Goal: Task Accomplishment & Management: Manage account settings

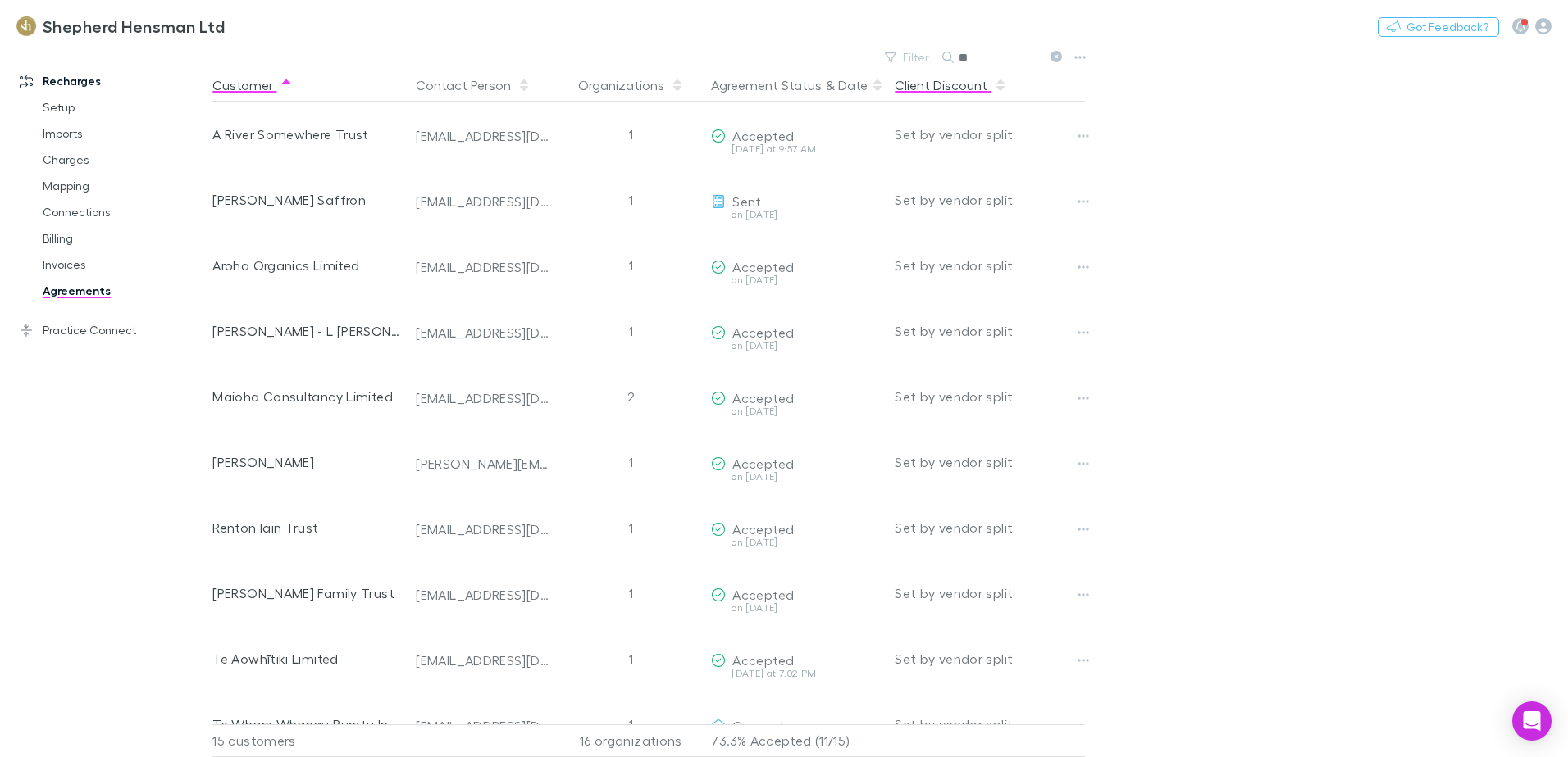
type input "*"
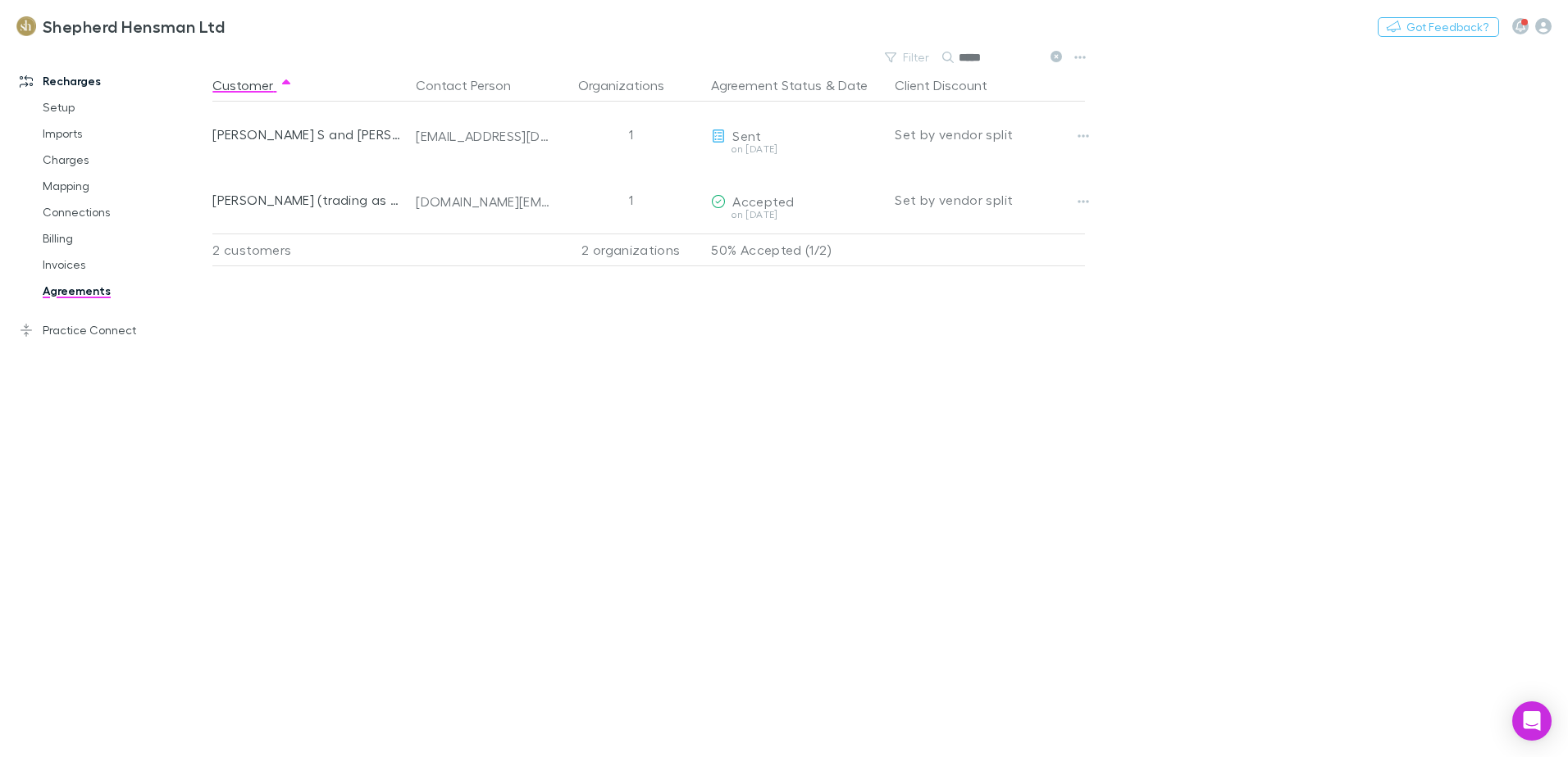
type input "*****"
click at [48, 262] on link "Invoices" at bounding box center [123, 265] width 195 height 26
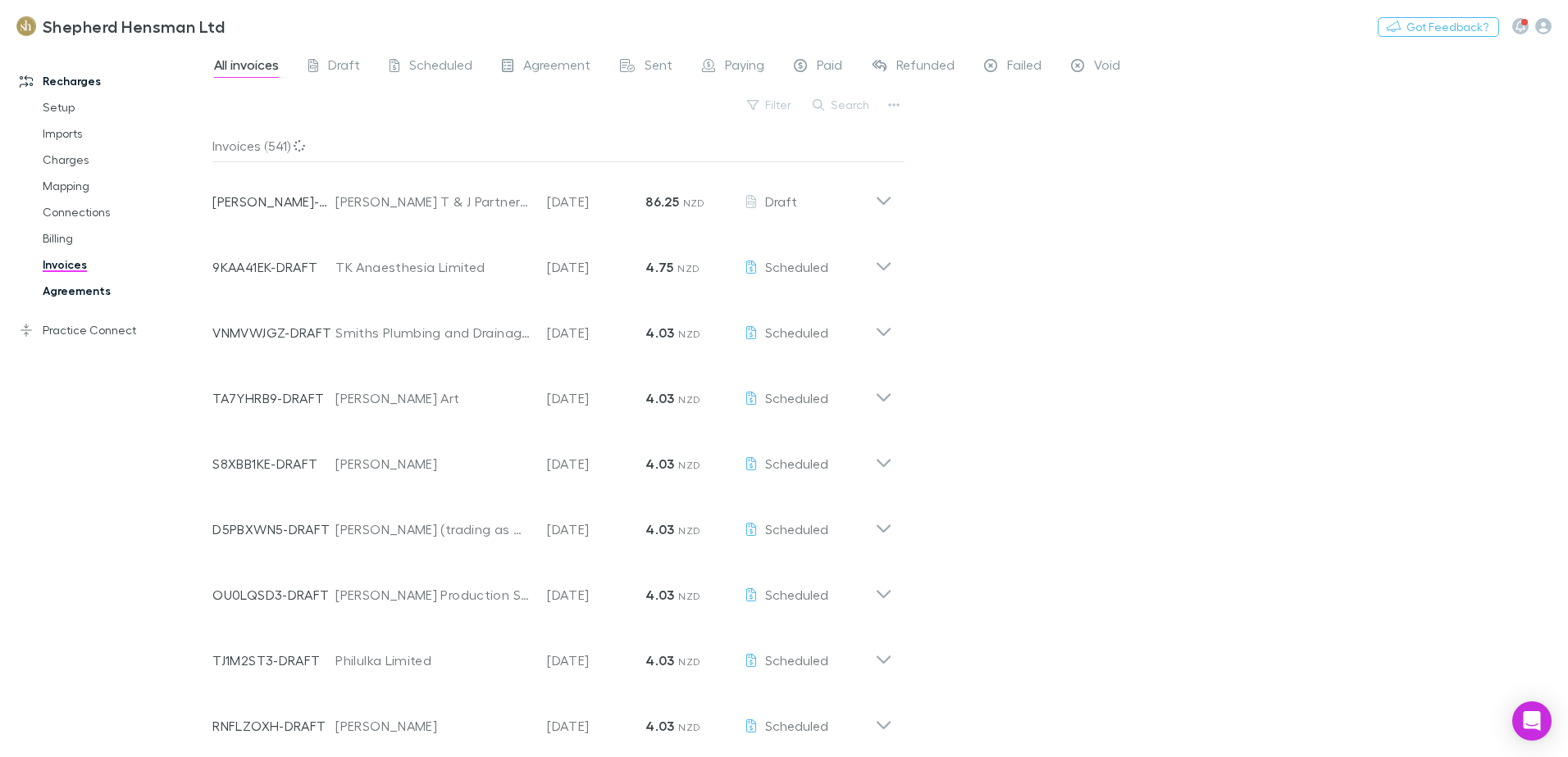
click at [58, 289] on link "Agreements" at bounding box center [123, 290] width 195 height 26
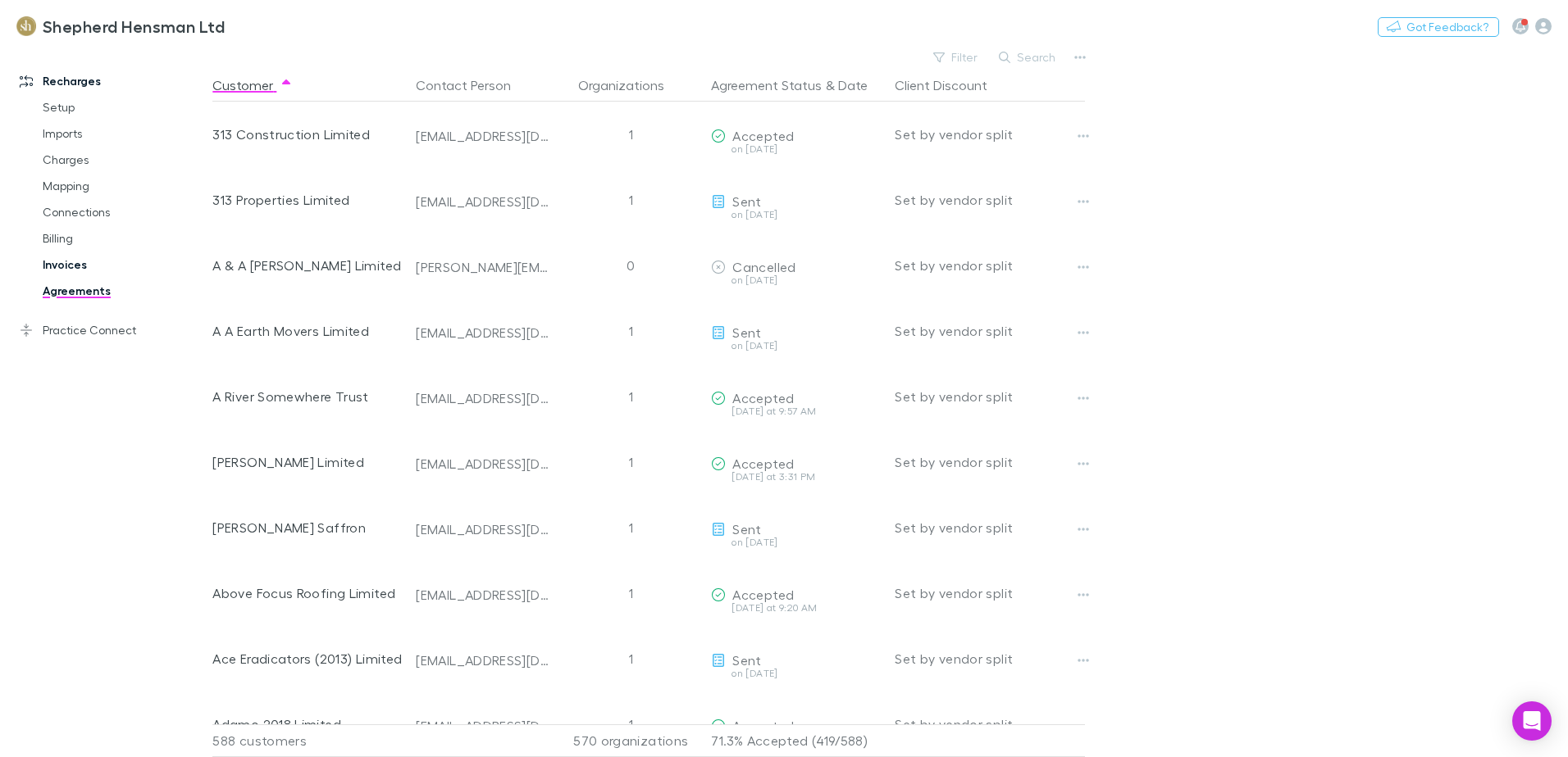
click at [80, 266] on link "Invoices" at bounding box center [123, 265] width 195 height 26
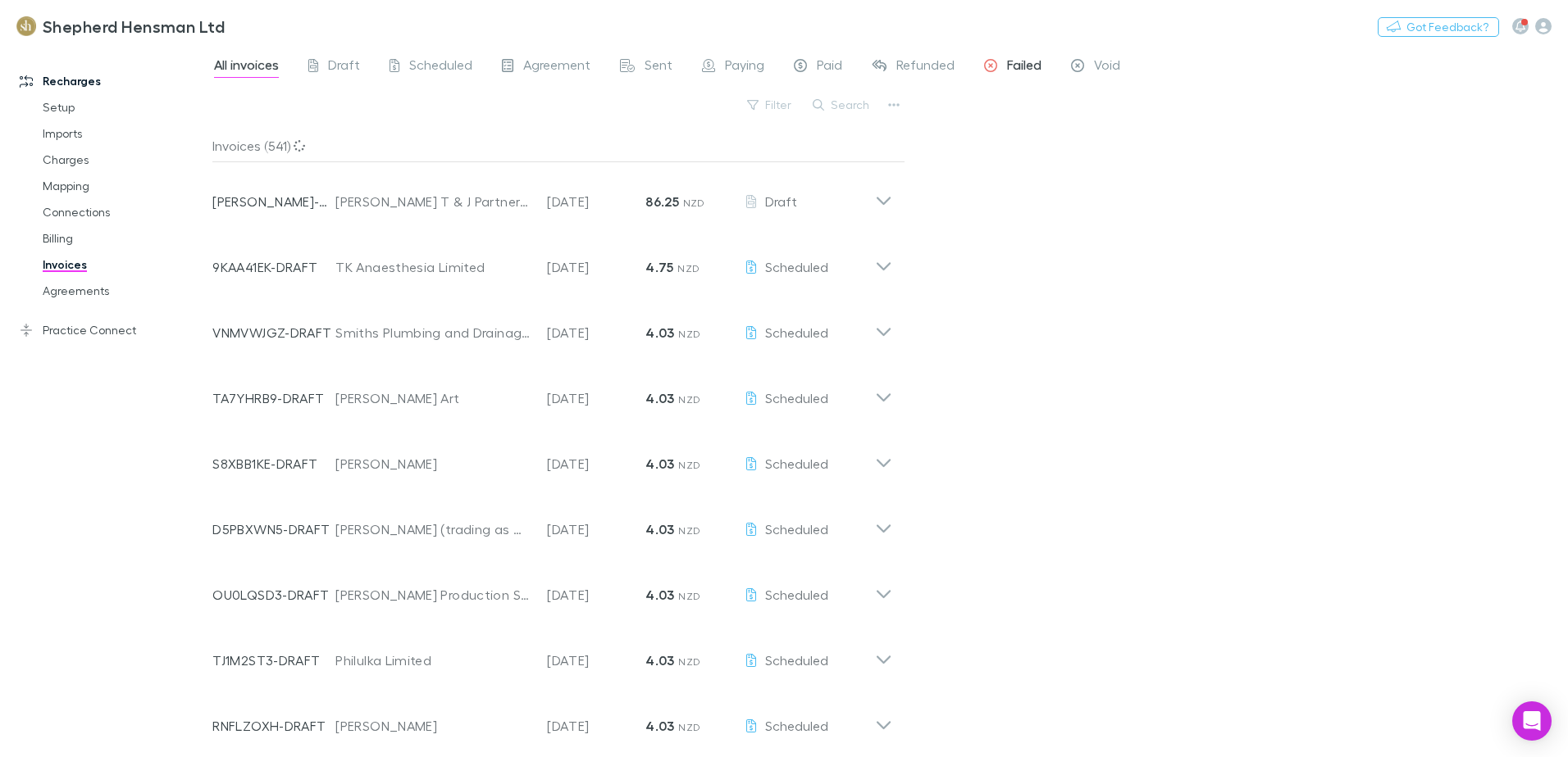
click at [1032, 69] on span "Failed" at bounding box center [1024, 68] width 35 height 21
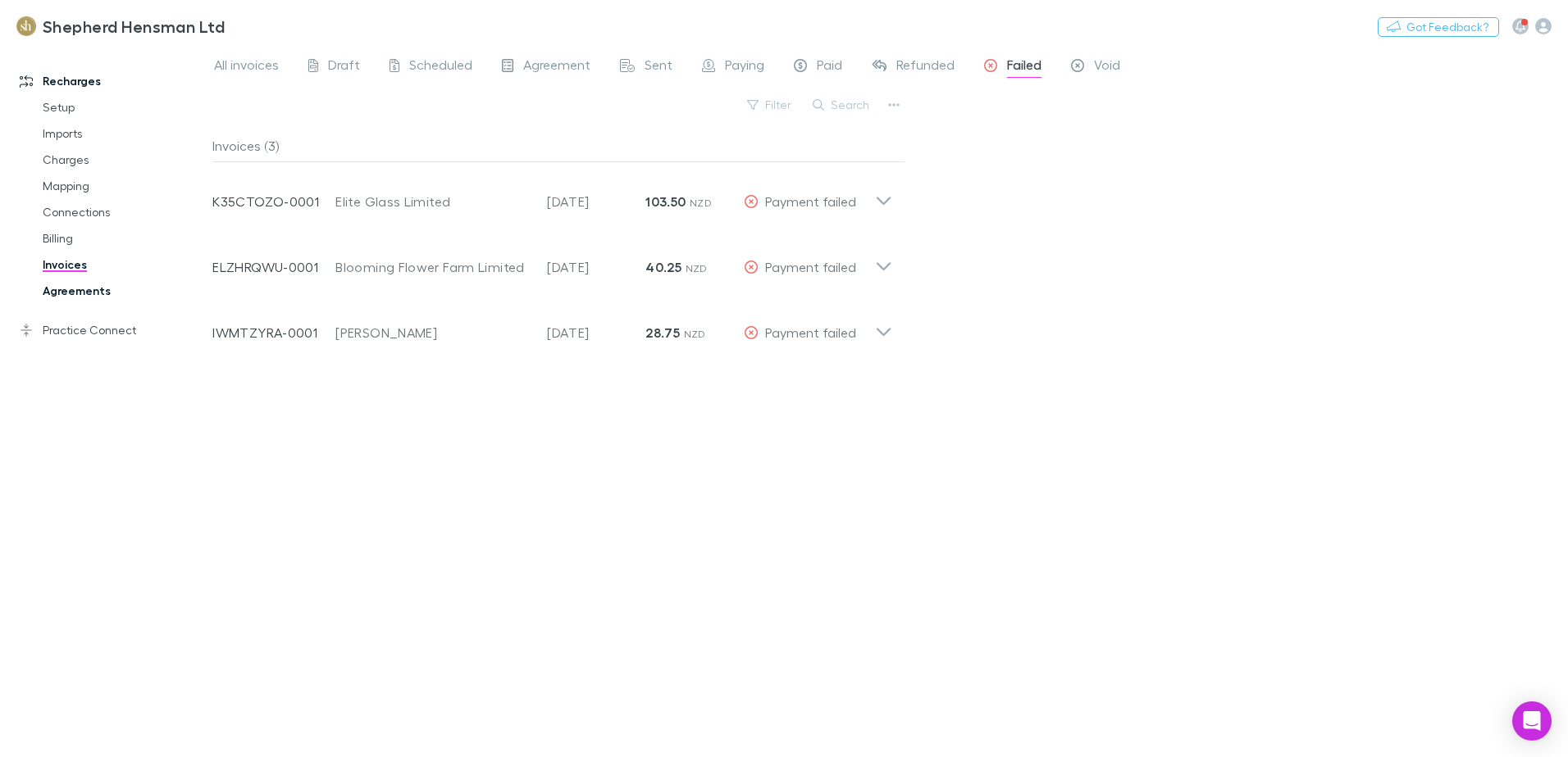
click at [76, 290] on link "Agreements" at bounding box center [123, 290] width 195 height 26
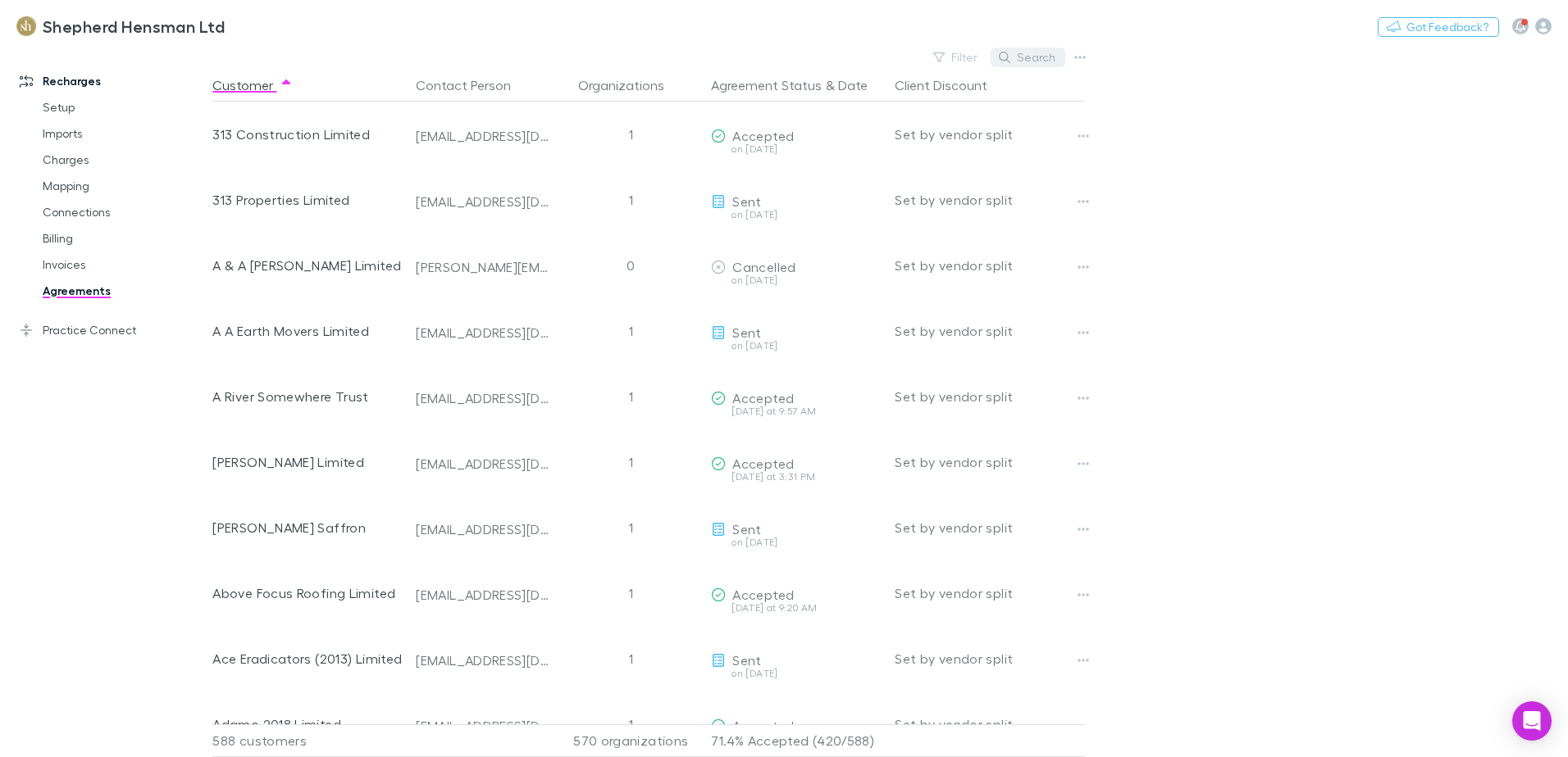
click at [1030, 60] on button "Search" at bounding box center [1028, 57] width 75 height 20
type input "*"
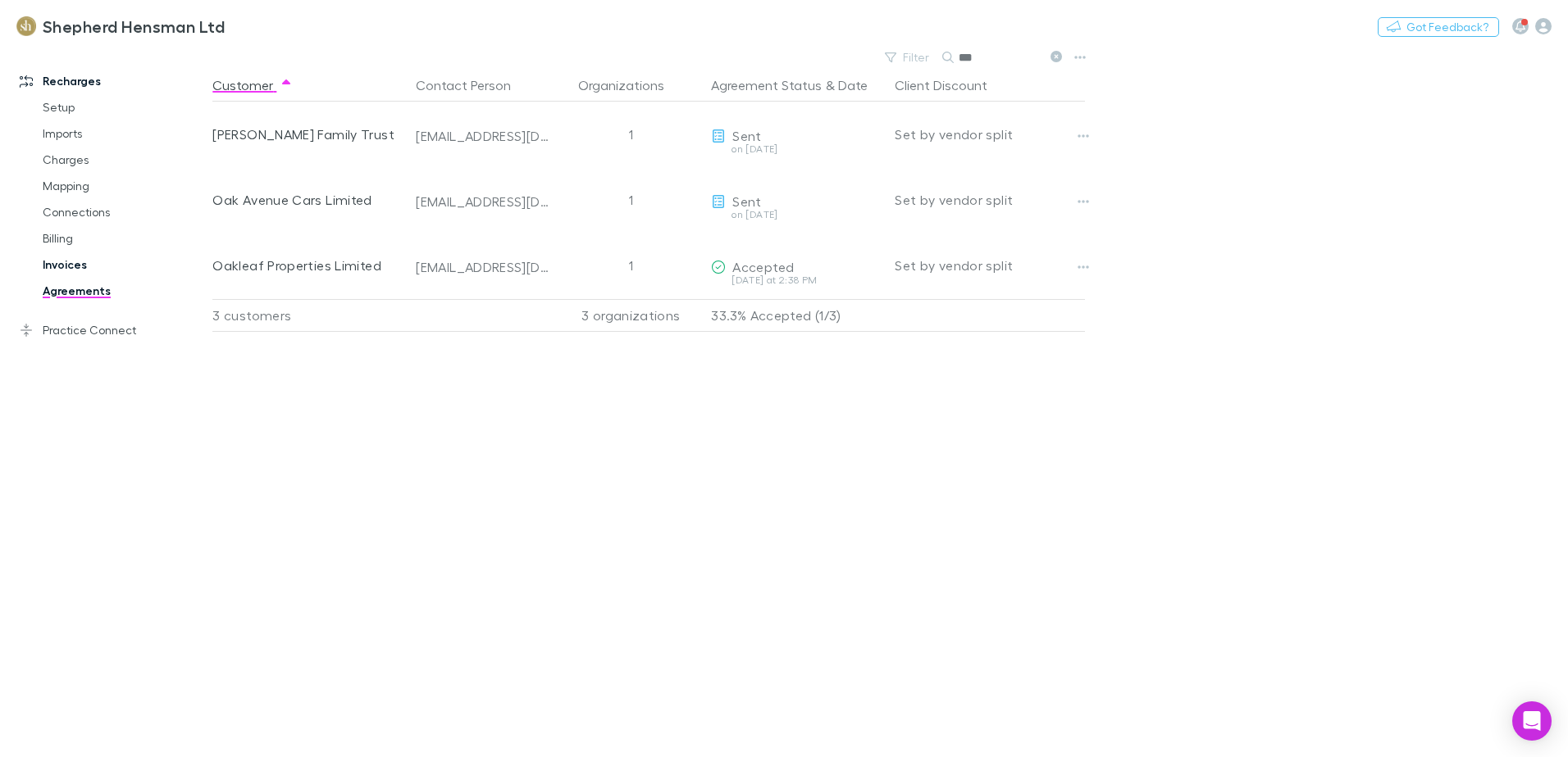
type input "***"
click at [72, 267] on link "Invoices" at bounding box center [123, 265] width 195 height 26
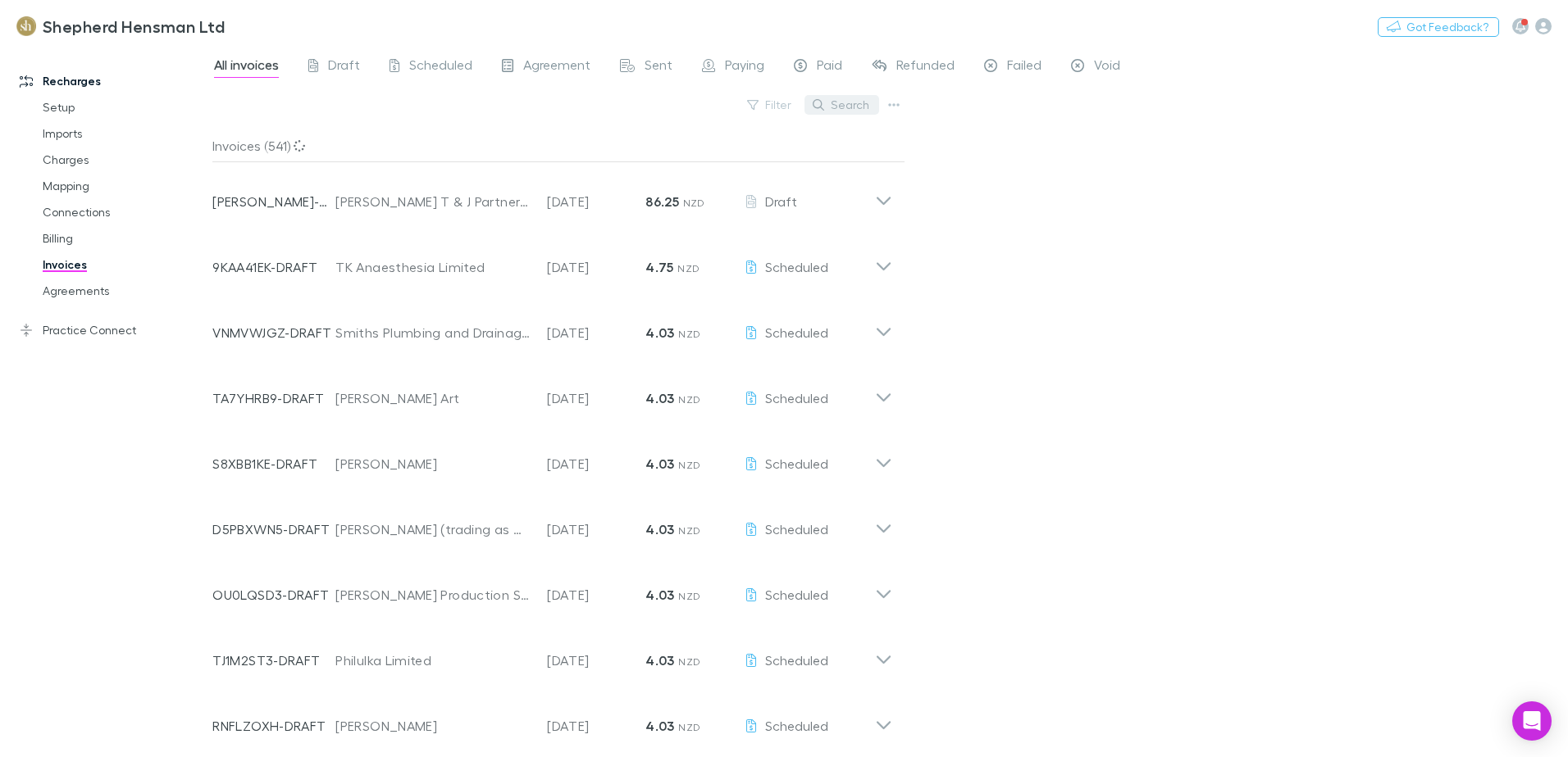
click at [849, 104] on button "Search" at bounding box center [842, 105] width 75 height 20
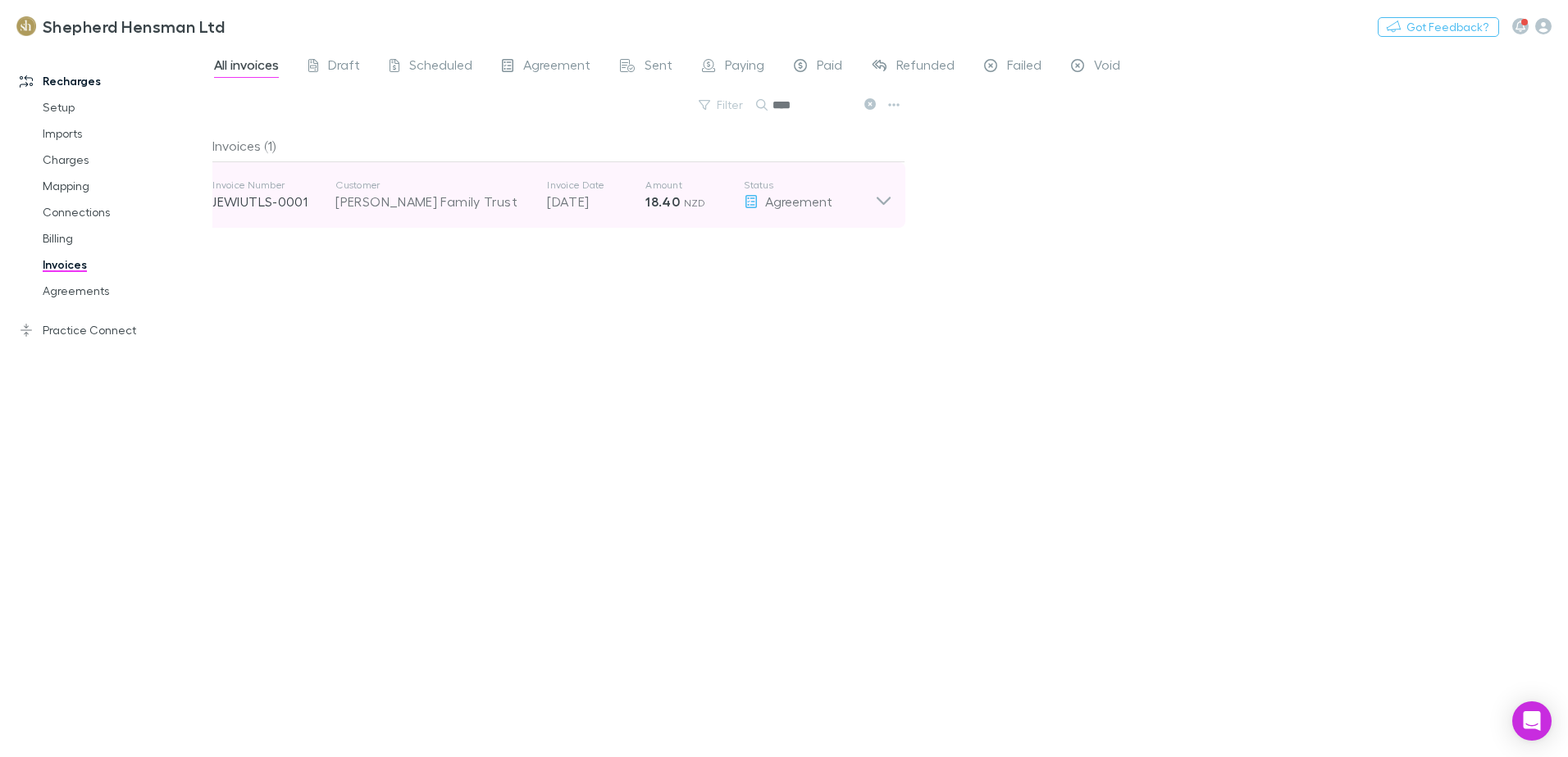
click at [883, 199] on icon at bounding box center [883, 195] width 17 height 33
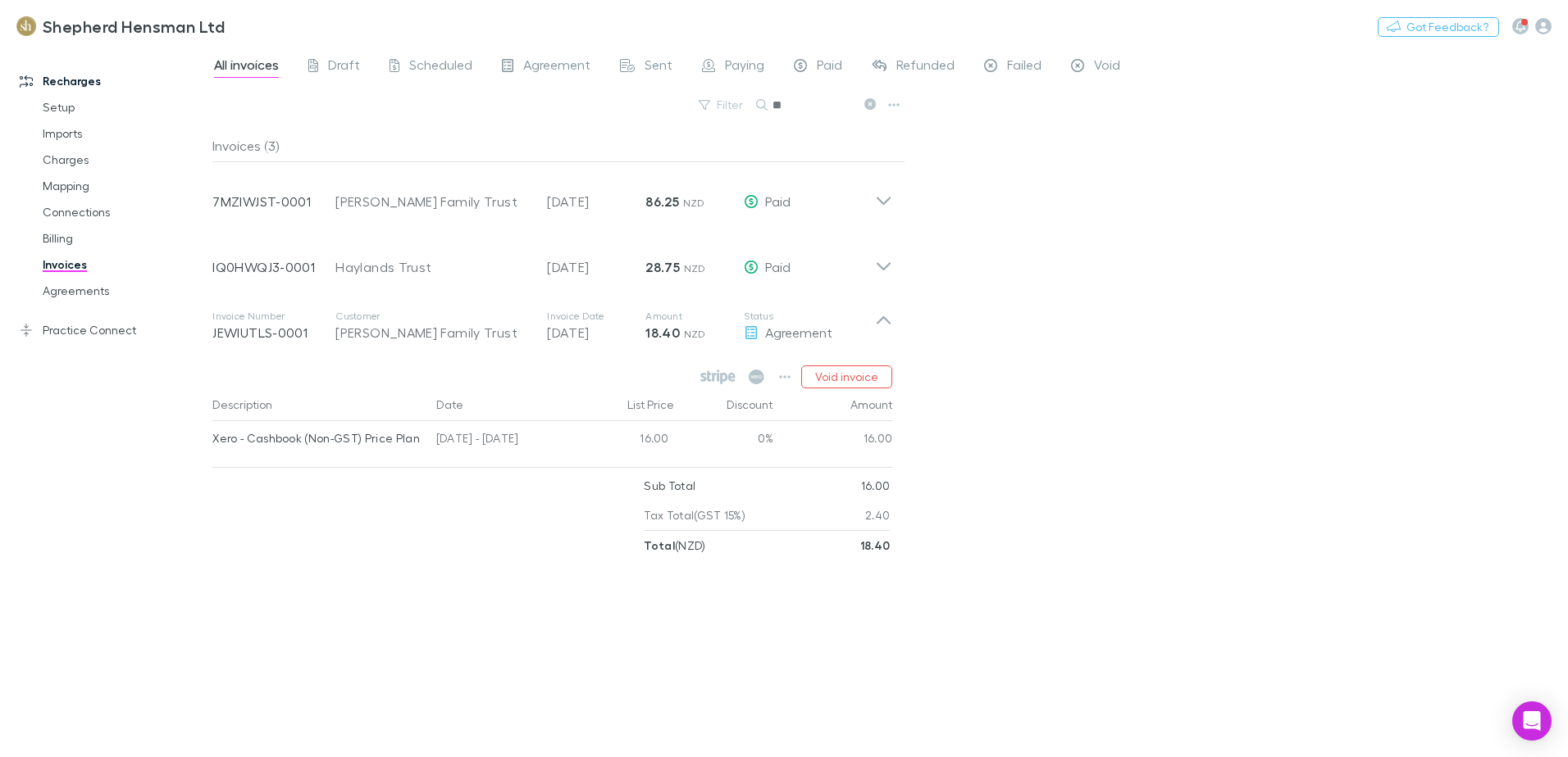
type input "*"
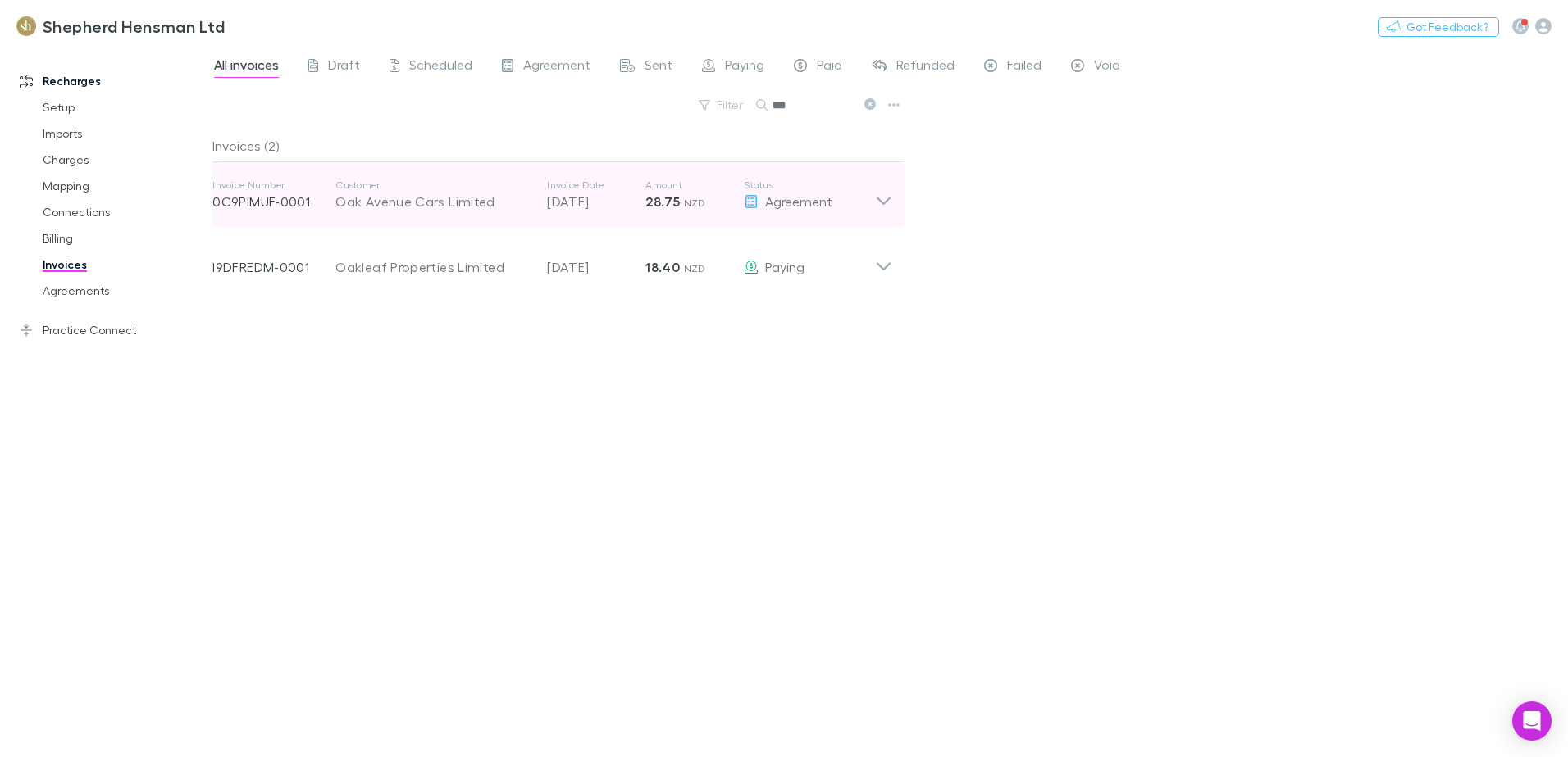
type input "***"
click at [889, 203] on icon at bounding box center [883, 195] width 17 height 33
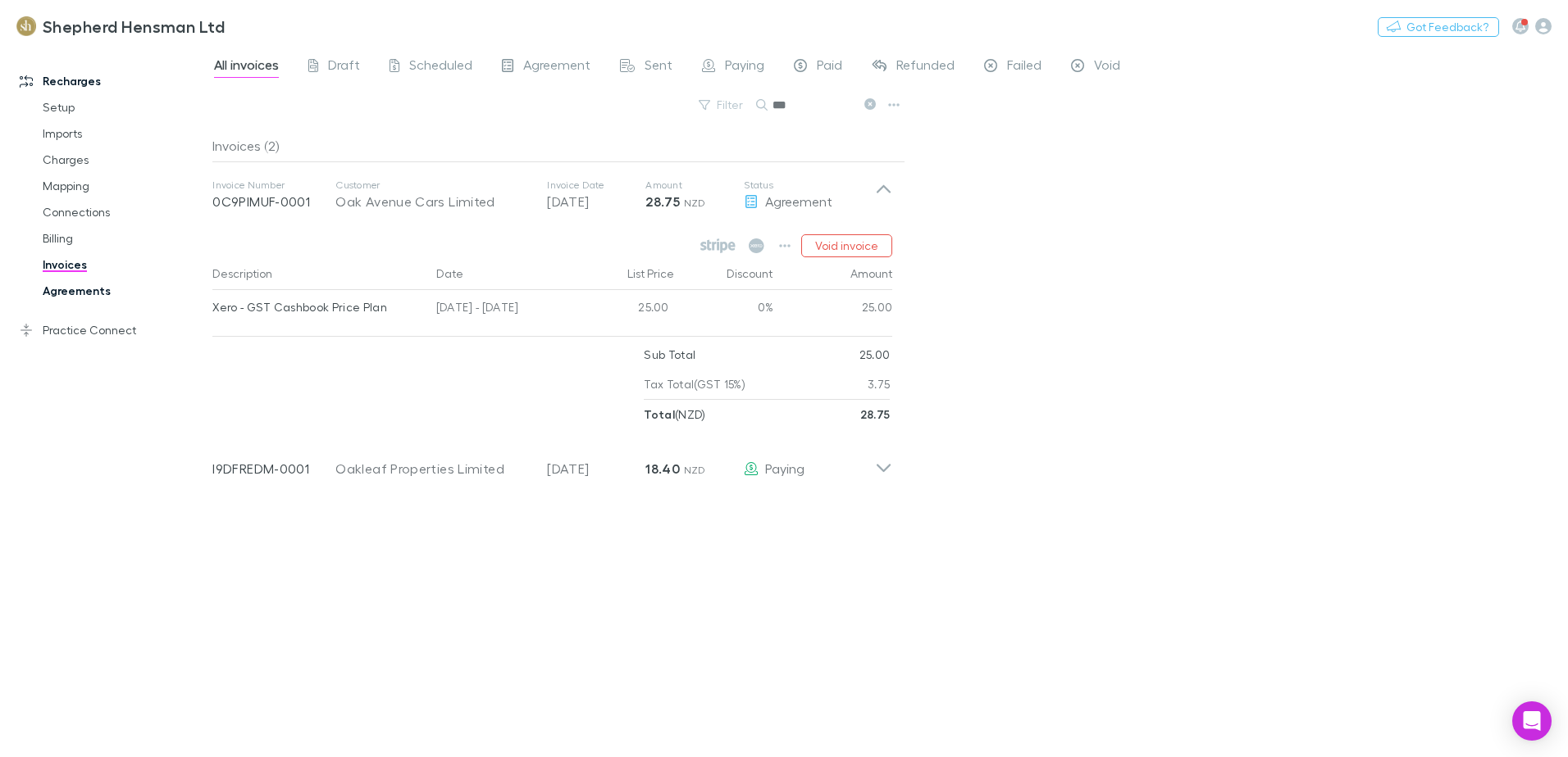
click at [90, 293] on link "Agreements" at bounding box center [123, 290] width 195 height 26
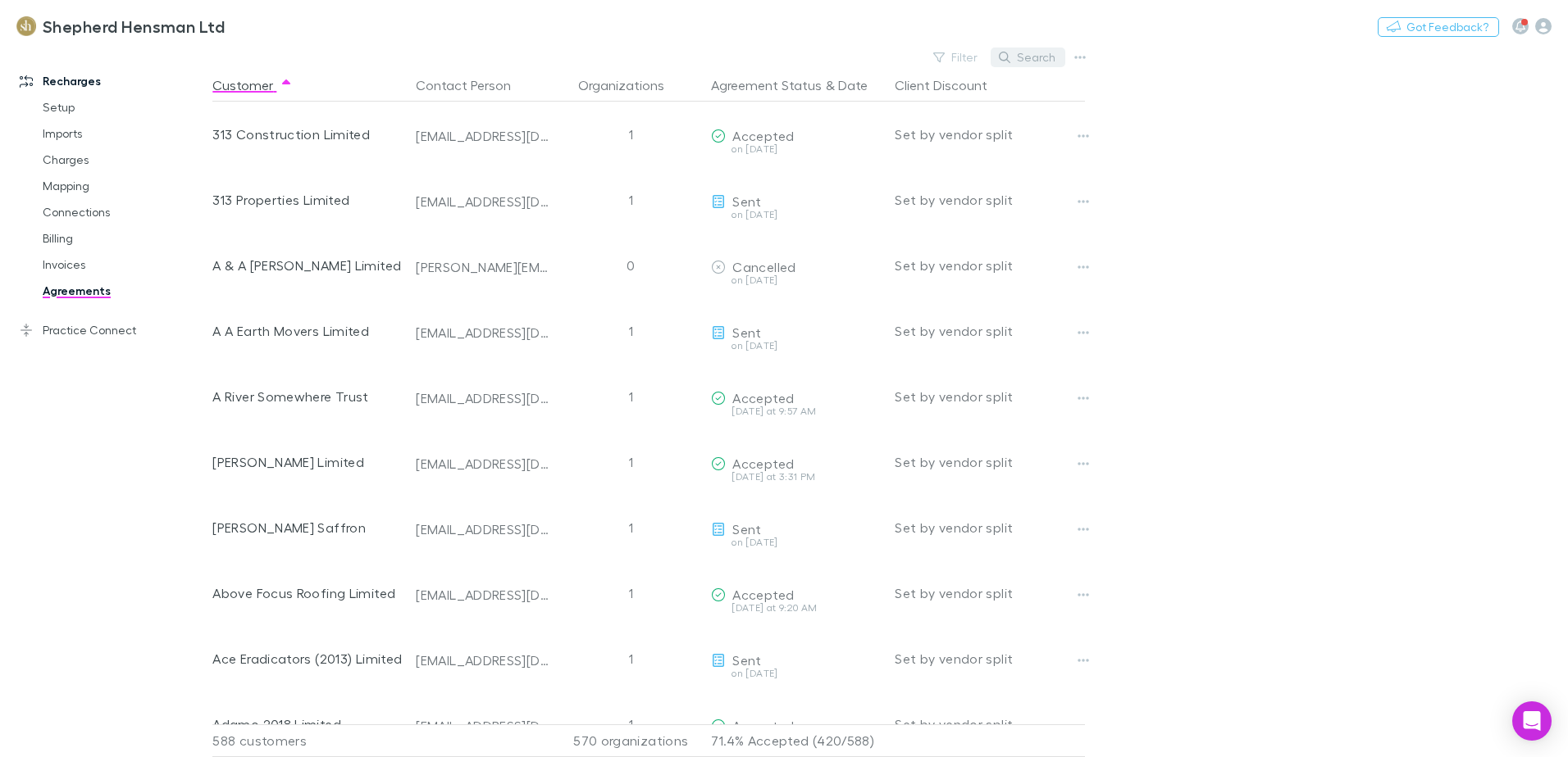
click at [1034, 58] on button "Search" at bounding box center [1028, 57] width 75 height 20
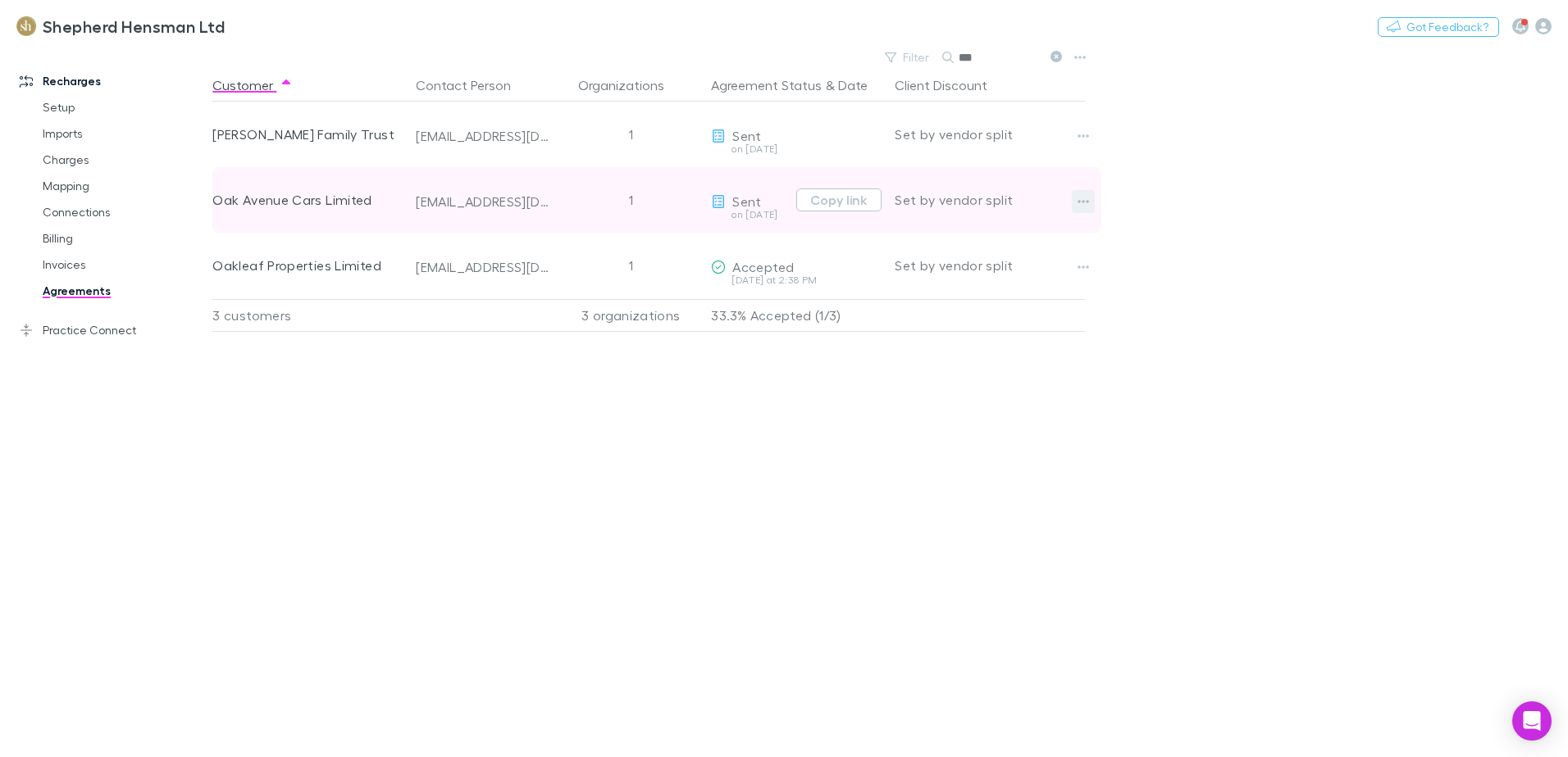
type input "***"
click at [1087, 199] on icon "button" at bounding box center [1082, 201] width 12 height 13
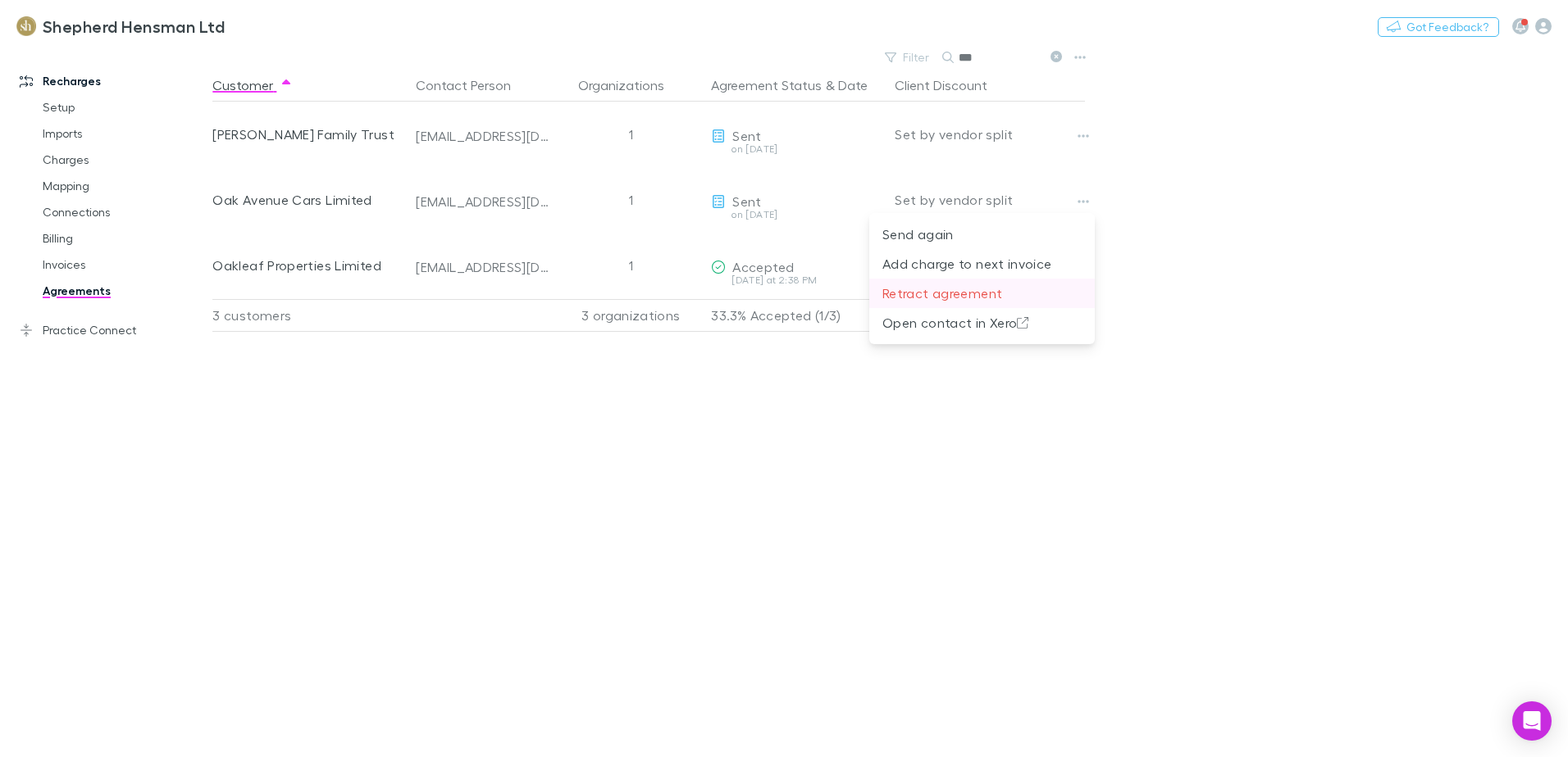
click at [952, 293] on p "Retract agreement" at bounding box center [982, 293] width 200 height 20
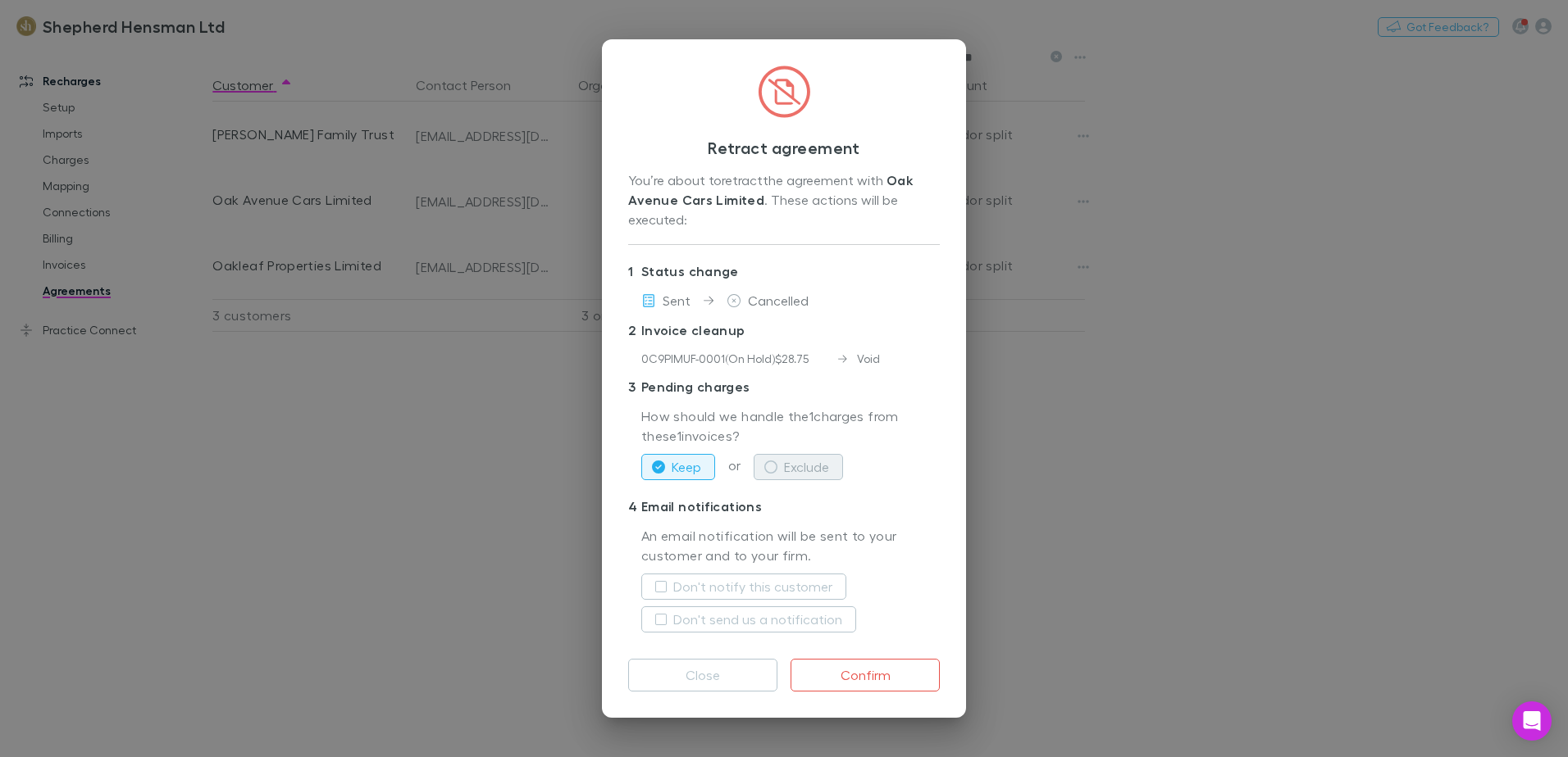
click at [766, 467] on icon "button" at bounding box center [771, 467] width 13 height 13
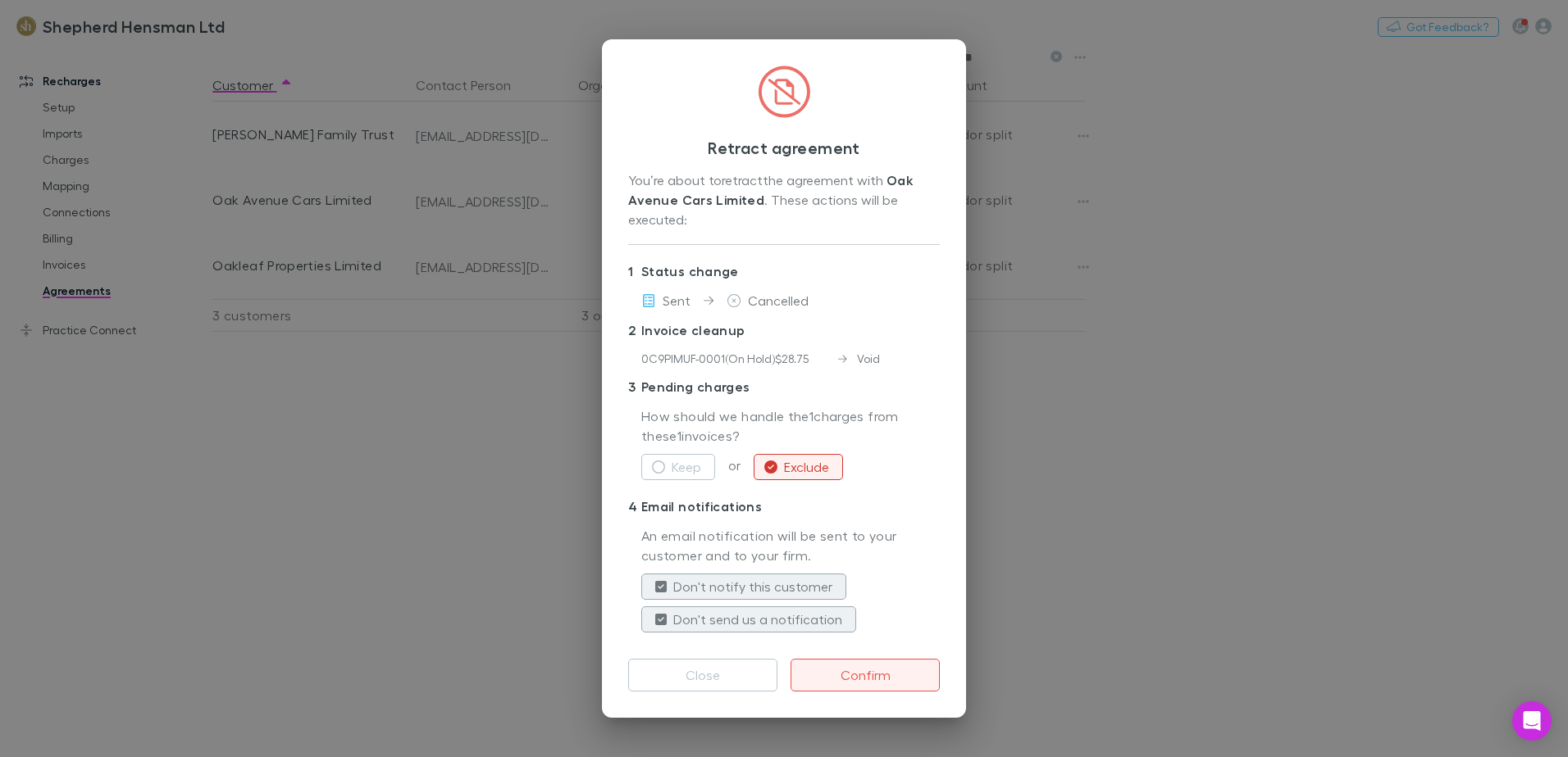
click at [870, 676] on button "Confirm" at bounding box center [865, 675] width 150 height 33
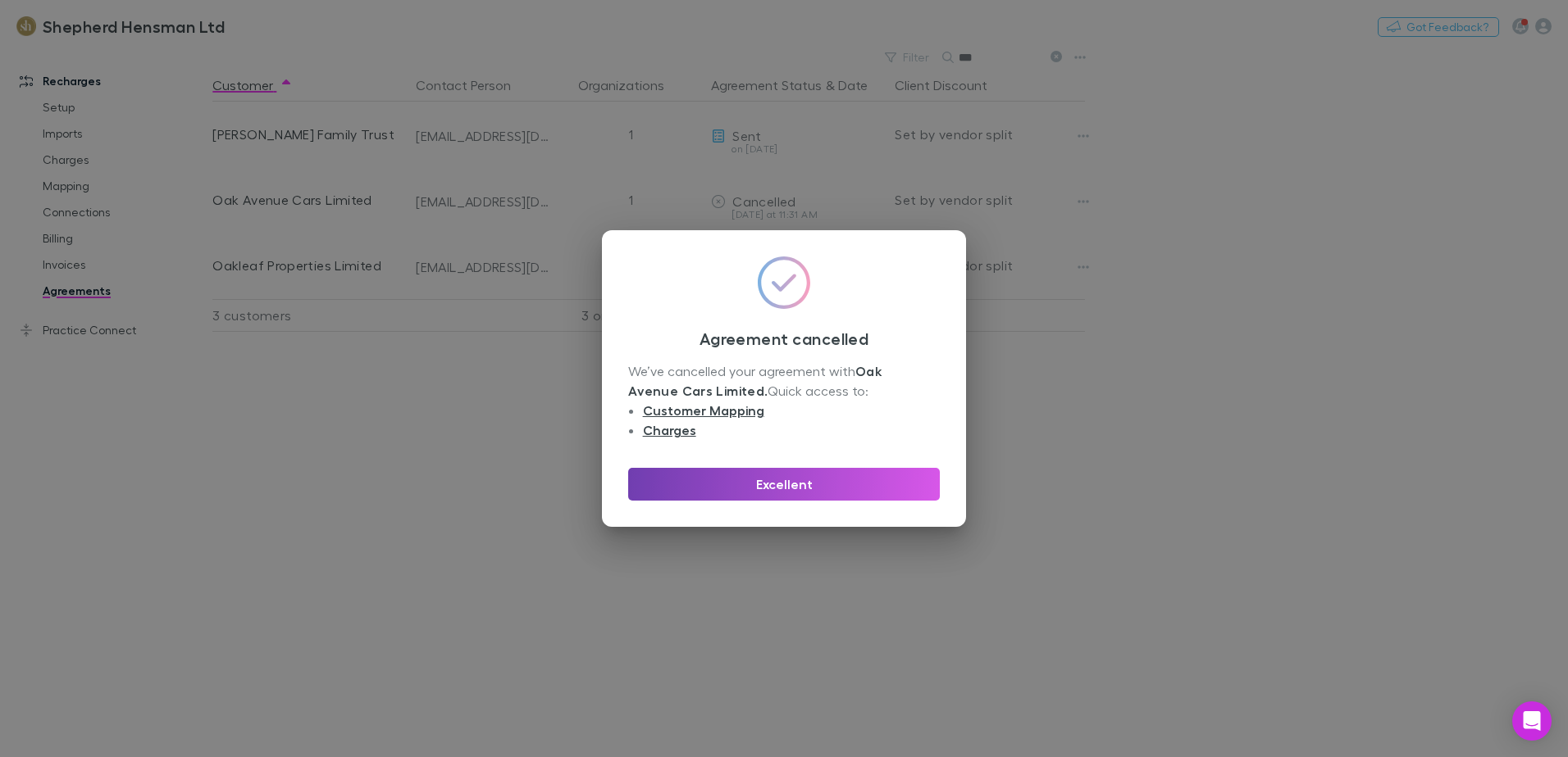
click at [782, 484] on button "Excellent" at bounding box center [784, 484] width 312 height 33
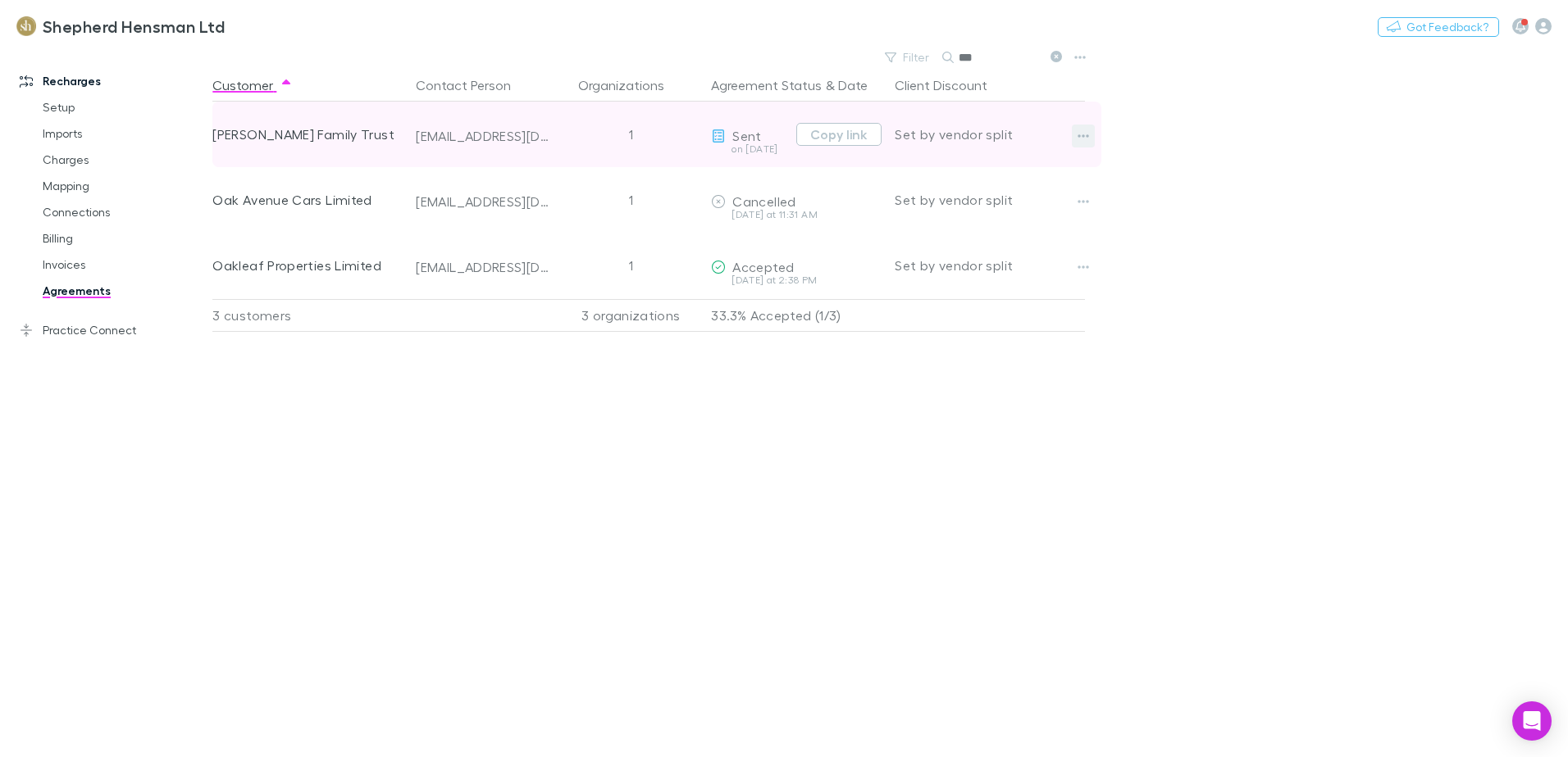
click at [1087, 134] on icon "button" at bounding box center [1082, 135] width 12 height 13
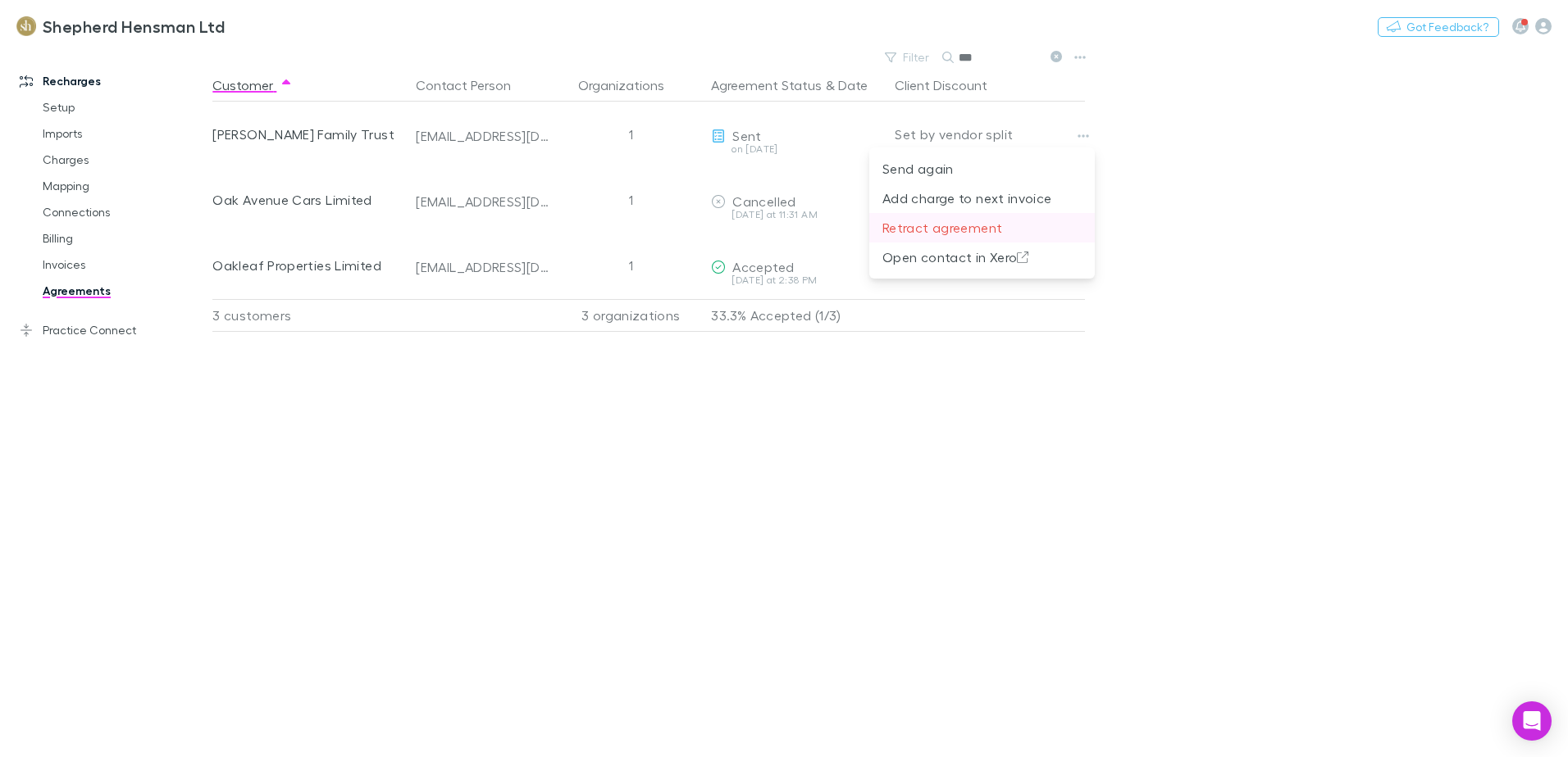
click at [968, 232] on p "Retract agreement" at bounding box center [982, 228] width 200 height 20
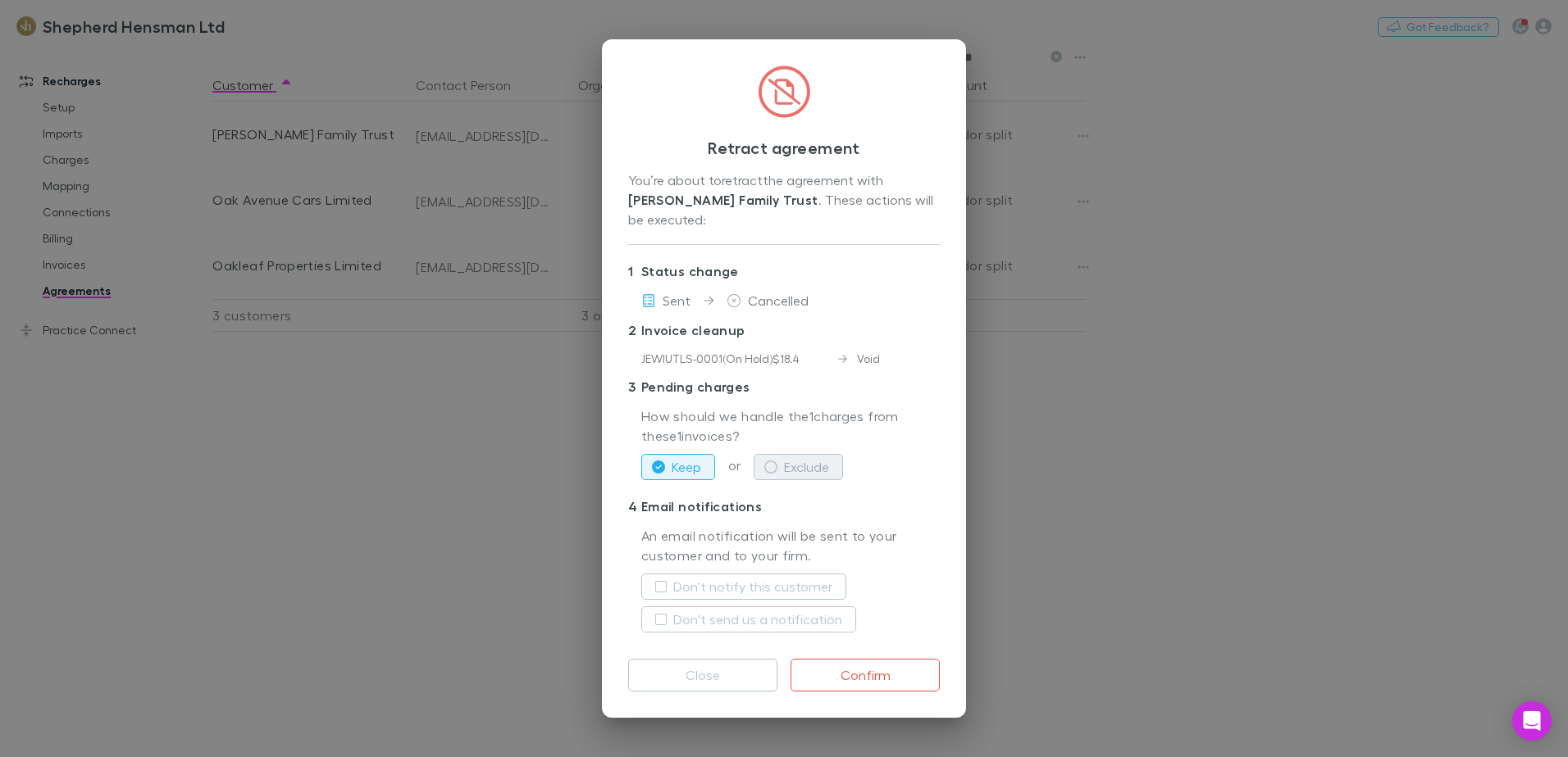
click at [770, 460] on icon "button" at bounding box center [771, 467] width 13 height 13
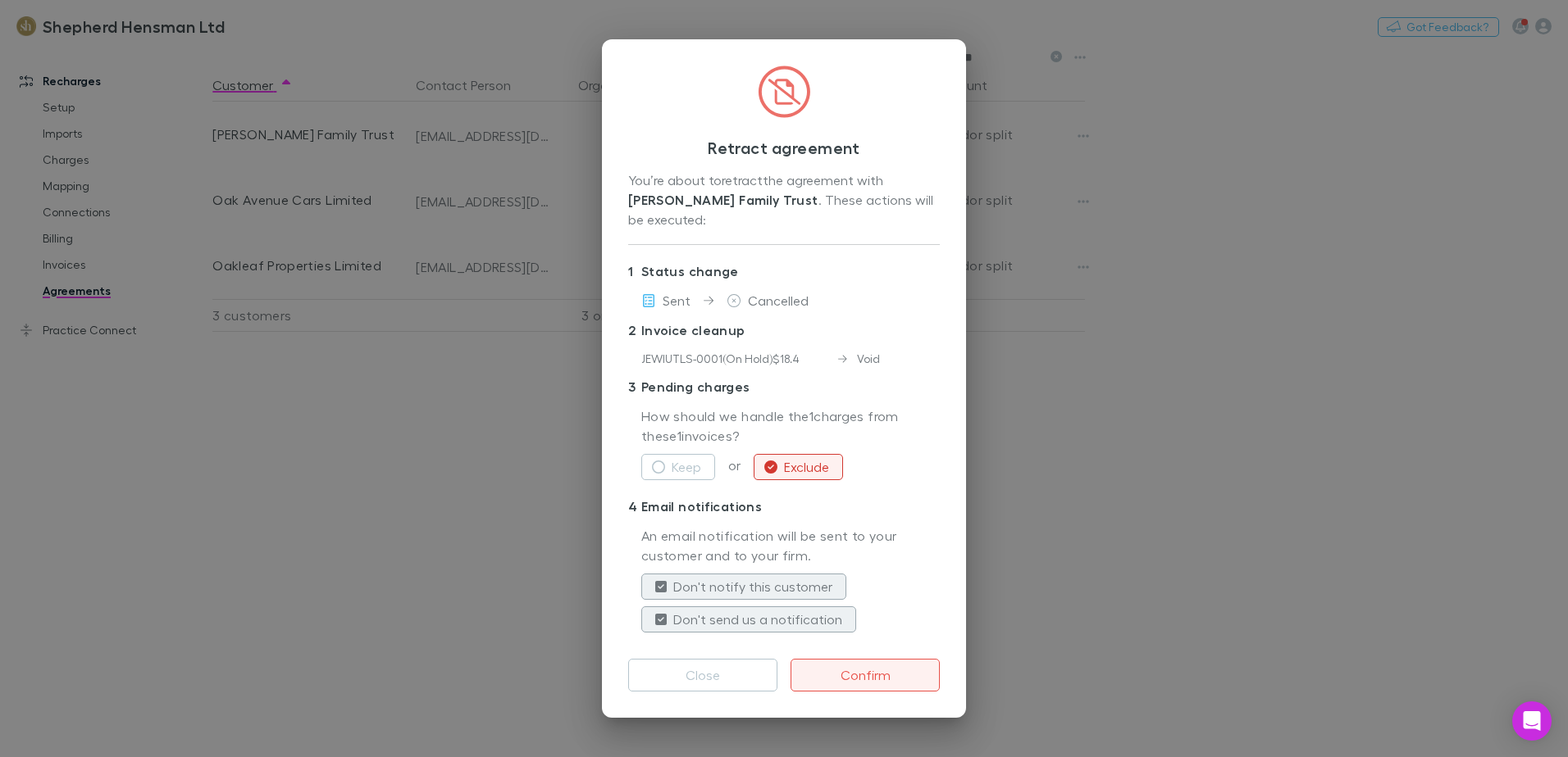
click at [863, 666] on button "Confirm" at bounding box center [865, 675] width 150 height 33
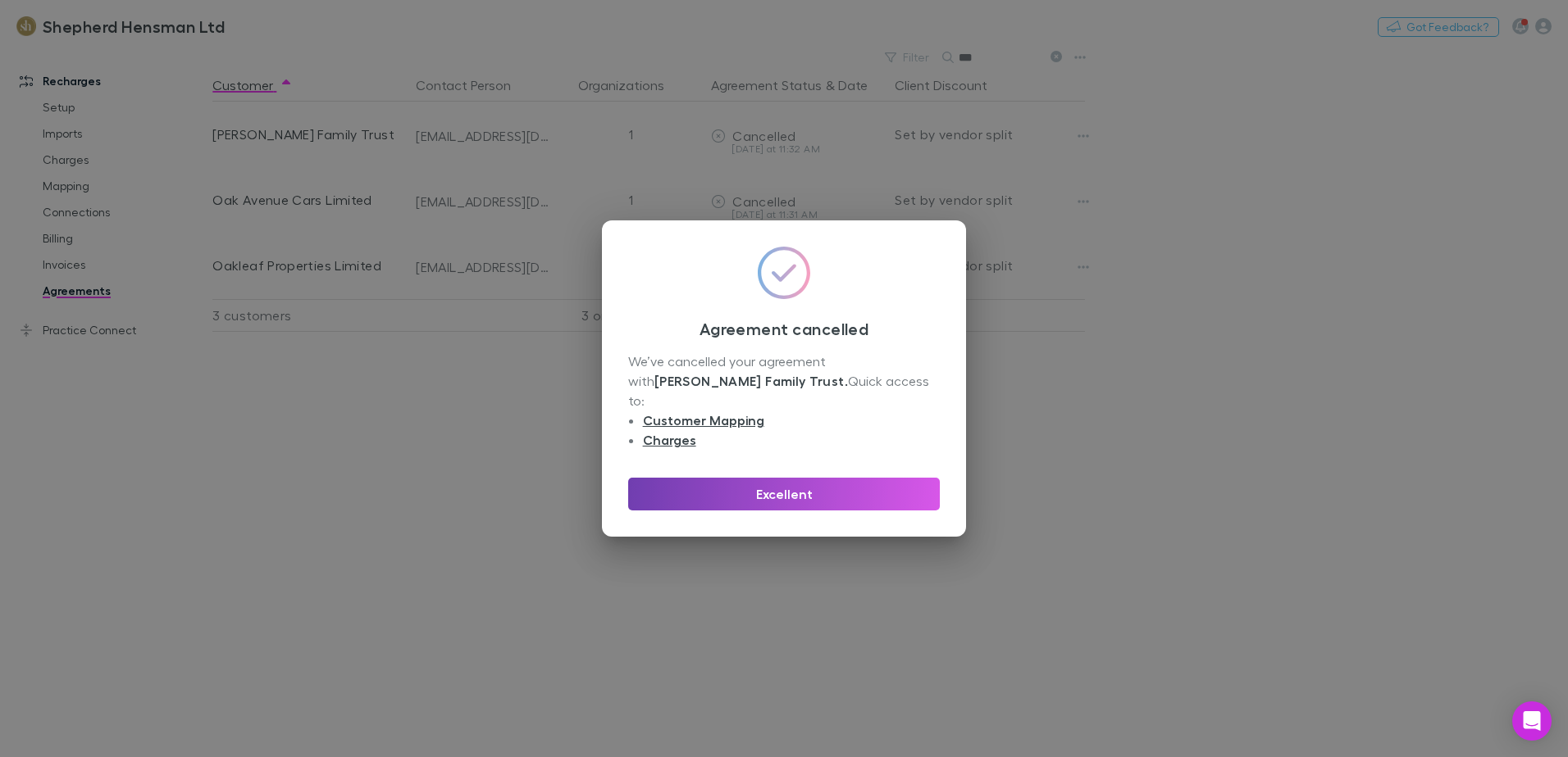
click at [813, 485] on button "Excellent" at bounding box center [784, 494] width 312 height 33
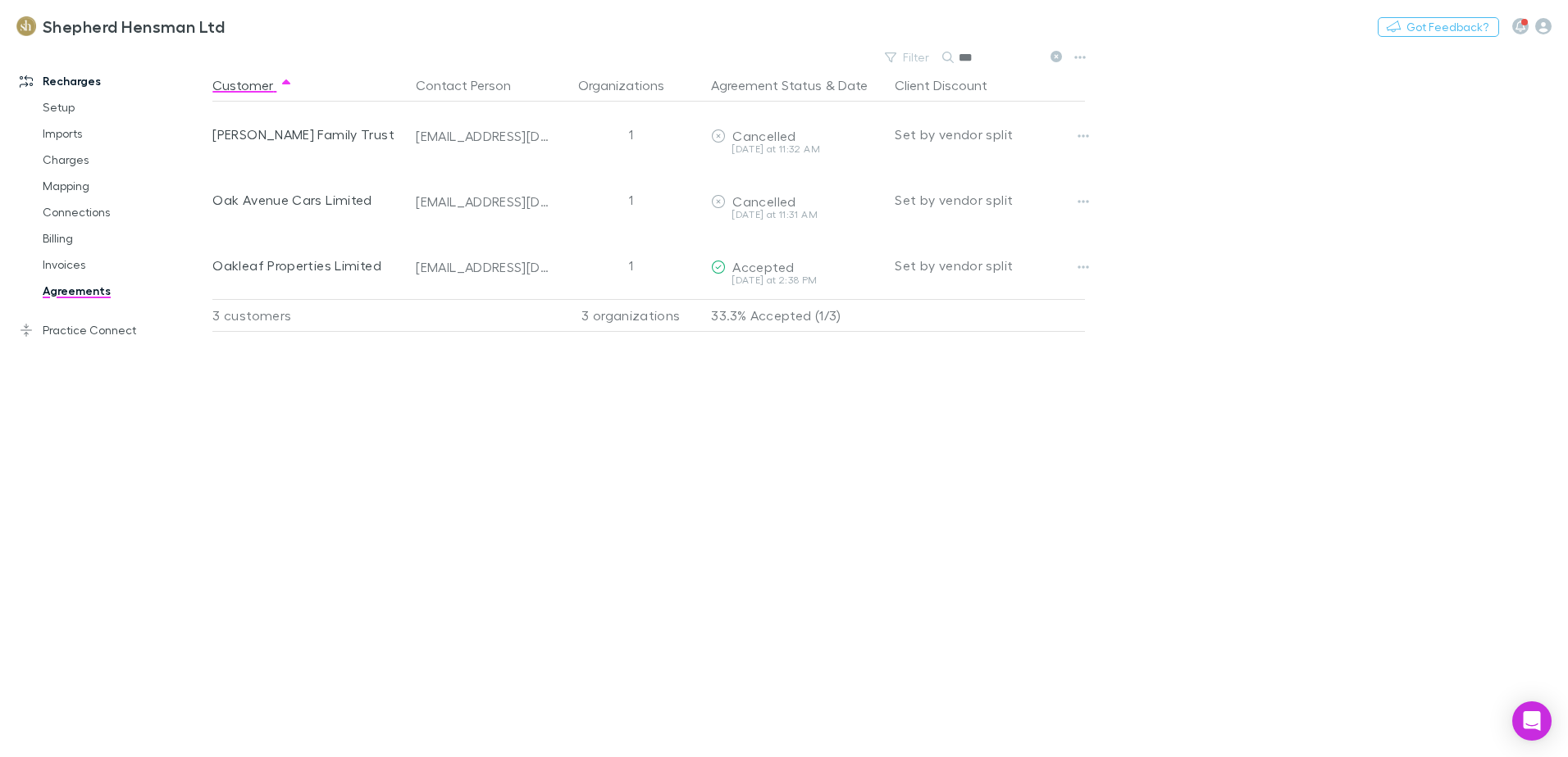
click at [1221, 590] on main "Filter Search *** Customer Contact Person Organizations Agreement Status & Date…" at bounding box center [889, 402] width 1355 height 712
